Goal: Information Seeking & Learning: Find specific fact

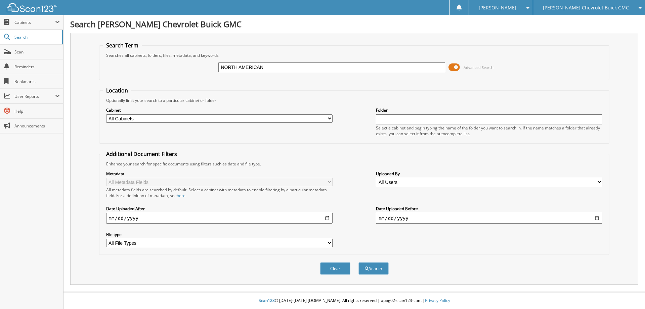
type input "NORTH AMERICAN"
click at [359, 262] on button "Search" at bounding box center [374, 268] width 30 height 12
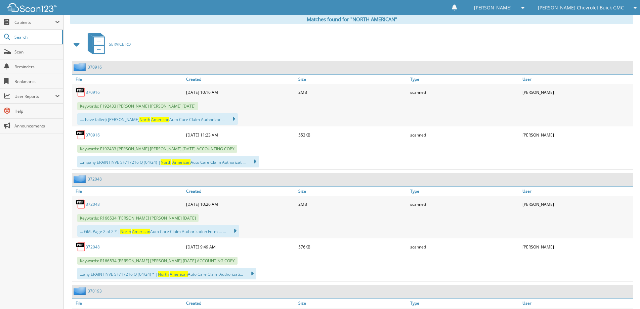
scroll to position [269, 0]
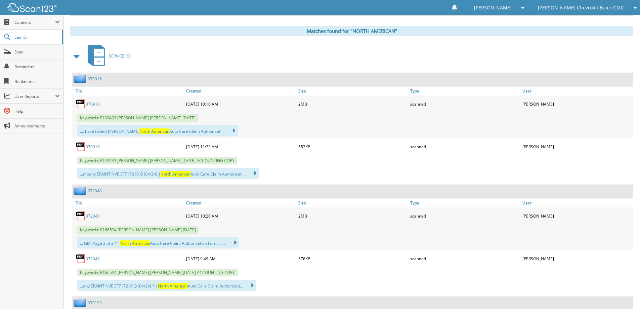
click at [93, 103] on link "370916" at bounding box center [93, 104] width 14 height 6
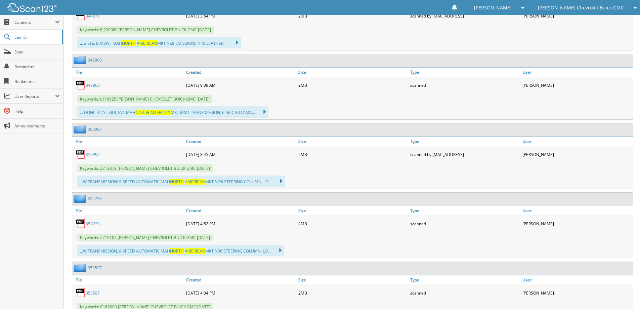
scroll to position [1546, 0]
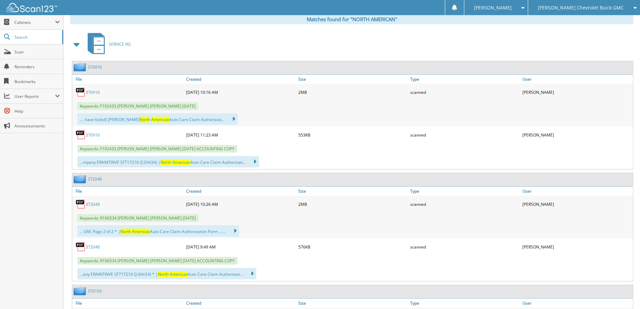
scroll to position [269, 0]
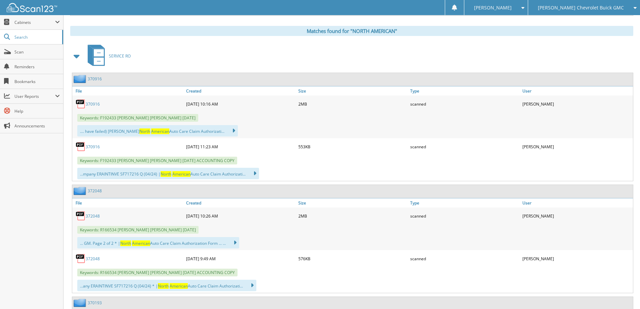
click at [275, 65] on div "SERVICE RO" at bounding box center [351, 56] width 563 height 27
click at [381, 156] on div "Keywords: F192433 COHEN PHELPS 08/02/25 ACCOUNTING COPY" at bounding box center [352, 160] width 561 height 11
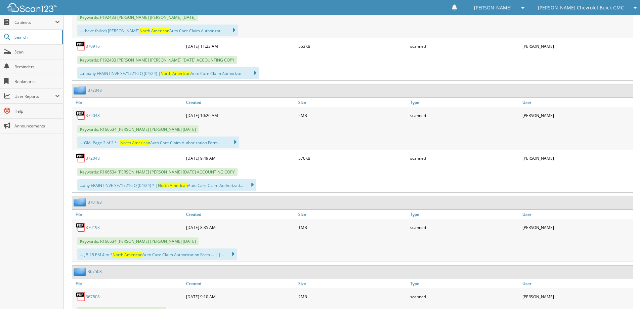
scroll to position [370, 0]
click at [95, 116] on link "372048" at bounding box center [93, 115] width 14 height 6
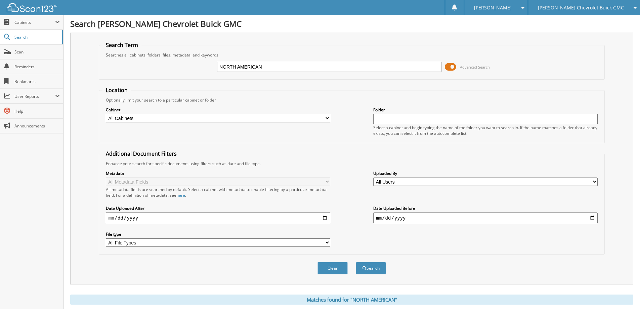
scroll to position [0, 0]
drag, startPoint x: 275, startPoint y: 68, endPoint x: 197, endPoint y: 71, distance: 78.4
click at [197, 71] on div "NORTH AMERICAN Advanced Search" at bounding box center [352, 67] width 499 height 18
type input "E2389"
click at [356, 262] on button "Search" at bounding box center [371, 268] width 30 height 12
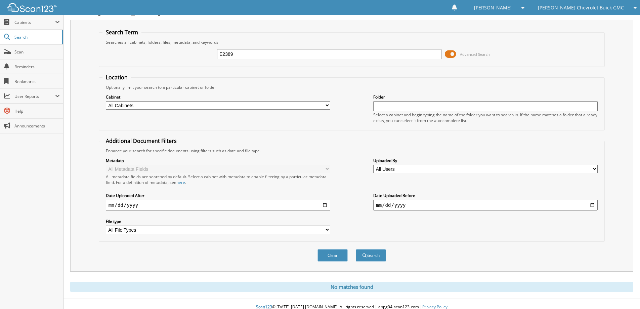
scroll to position [20, 0]
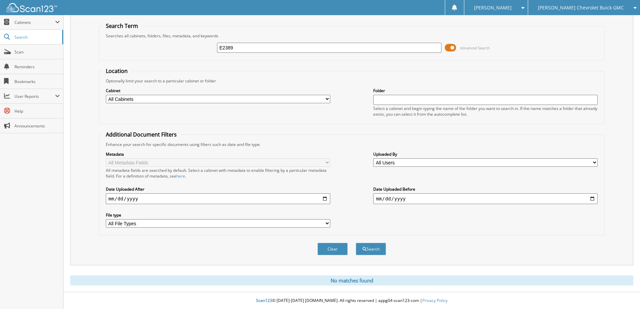
drag, startPoint x: 254, startPoint y: 49, endPoint x: 148, endPoint y: 51, distance: 106.6
click at [146, 51] on div "E2389 Advanced Search" at bounding box center [352, 48] width 499 height 18
type input "107124"
click at [356, 243] on button "Search" at bounding box center [371, 249] width 30 height 12
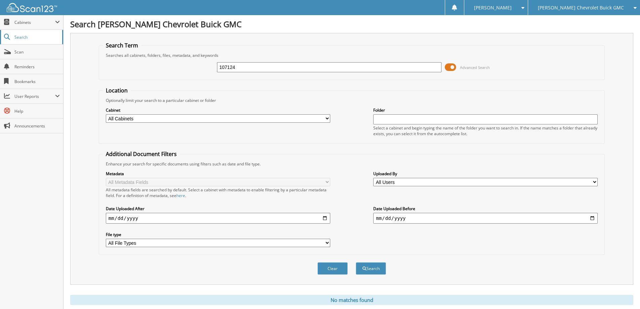
click at [27, 41] on link "Search" at bounding box center [31, 37] width 63 height 14
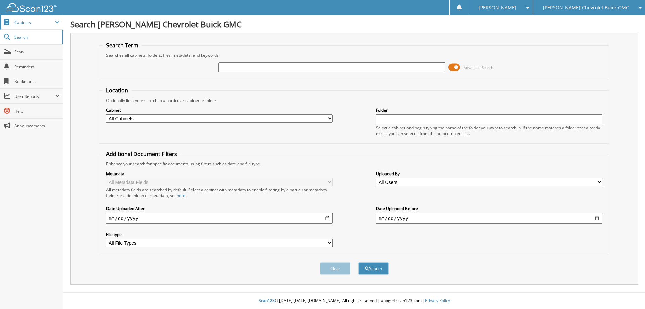
click at [44, 24] on span "Cabinets" at bounding box center [34, 22] width 41 height 6
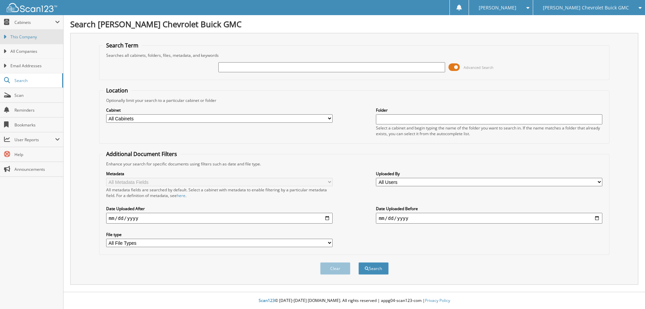
click at [37, 39] on span "This Company" at bounding box center [34, 37] width 49 height 6
